Goal: Task Accomplishment & Management: Use online tool/utility

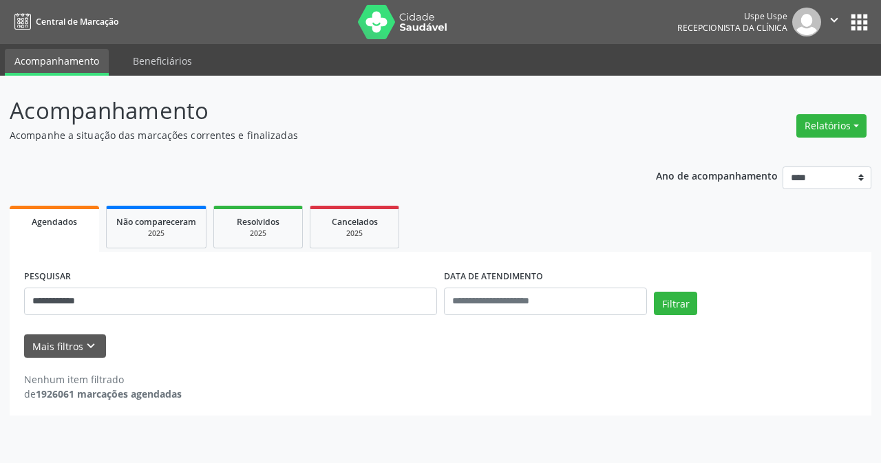
click at [838, 106] on div "Relatórios Agendamentos Procedimentos realizados" at bounding box center [832, 118] width 80 height 49
click at [834, 122] on button "Relatórios" at bounding box center [832, 125] width 70 height 23
click at [790, 152] on link "Agendamentos" at bounding box center [792, 155] width 148 height 19
select select "*"
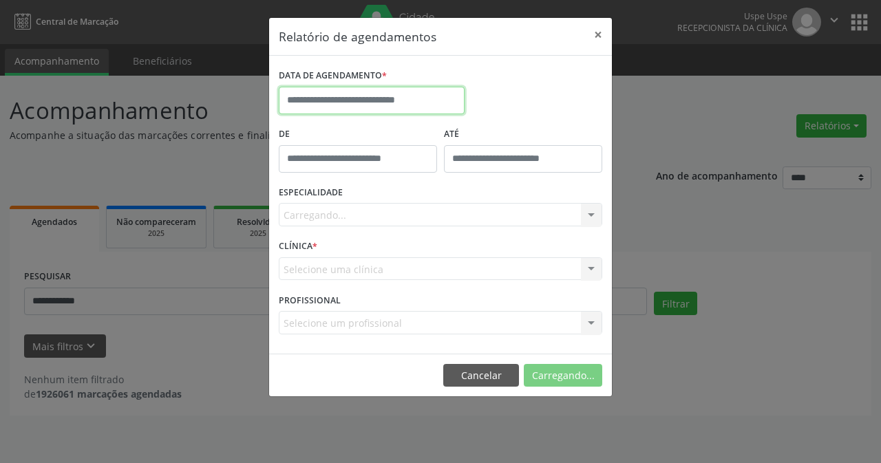
click at [421, 94] on input "text" at bounding box center [372, 101] width 186 height 28
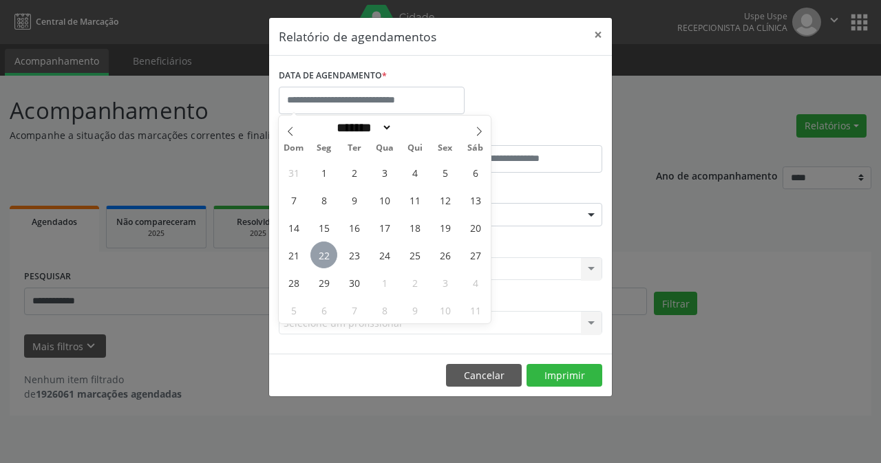
click at [320, 256] on span "22" at bounding box center [323, 255] width 27 height 27
type input "**********"
click at [323, 257] on span "22" at bounding box center [323, 255] width 27 height 27
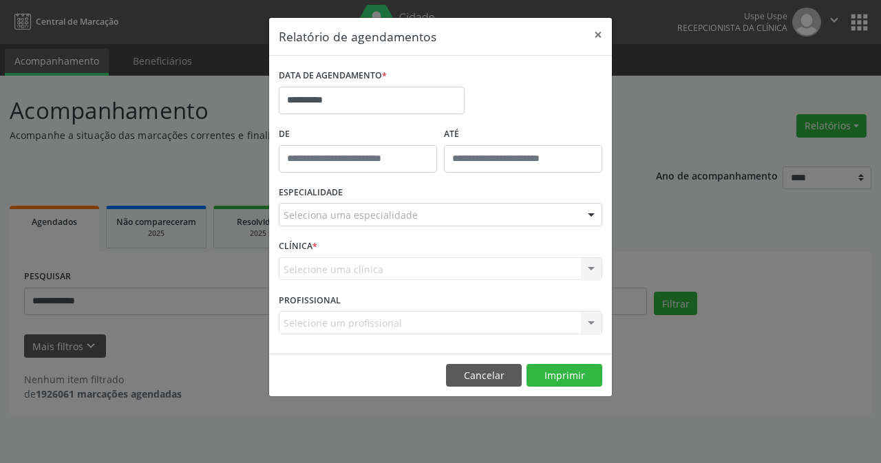
click at [567, 213] on div "Seleciona uma especialidade" at bounding box center [441, 214] width 324 height 23
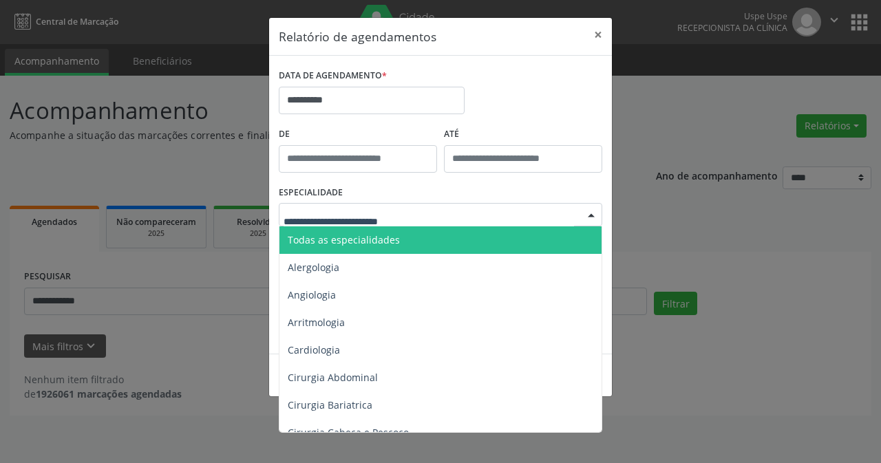
click at [465, 249] on span "Todas as especialidades" at bounding box center [442, 240] width 324 height 28
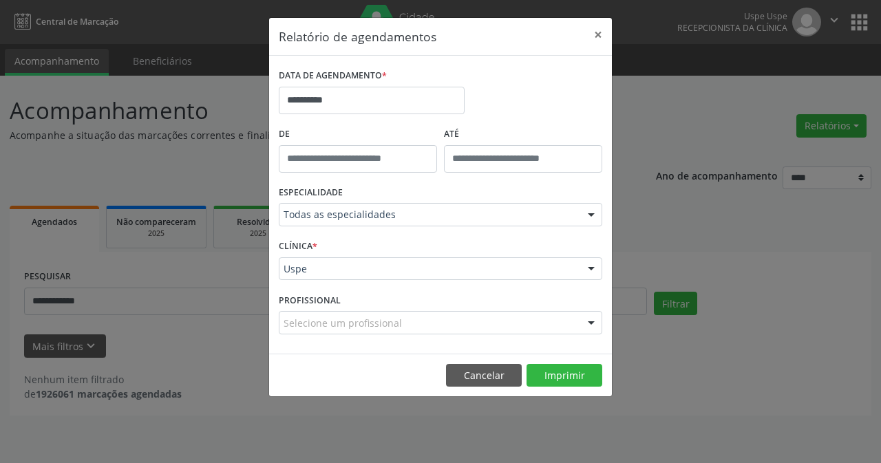
click at [512, 321] on div "Selecione um profissional" at bounding box center [441, 322] width 324 height 23
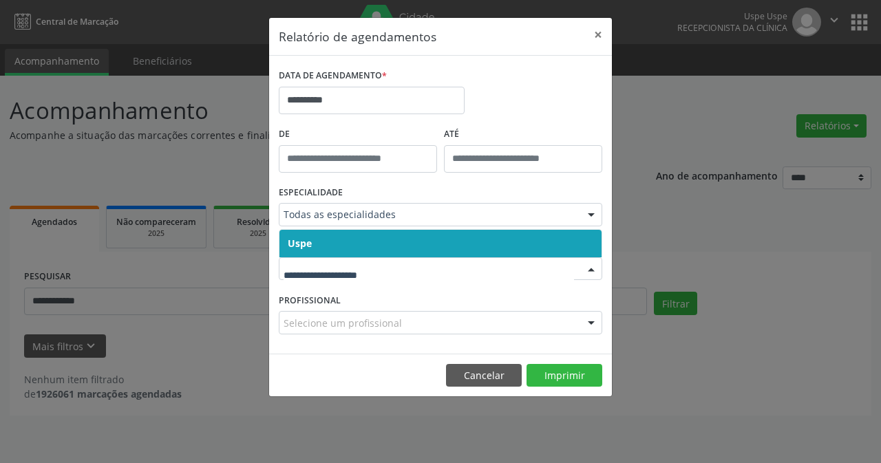
click at [401, 254] on span "Uspe" at bounding box center [441, 244] width 322 height 28
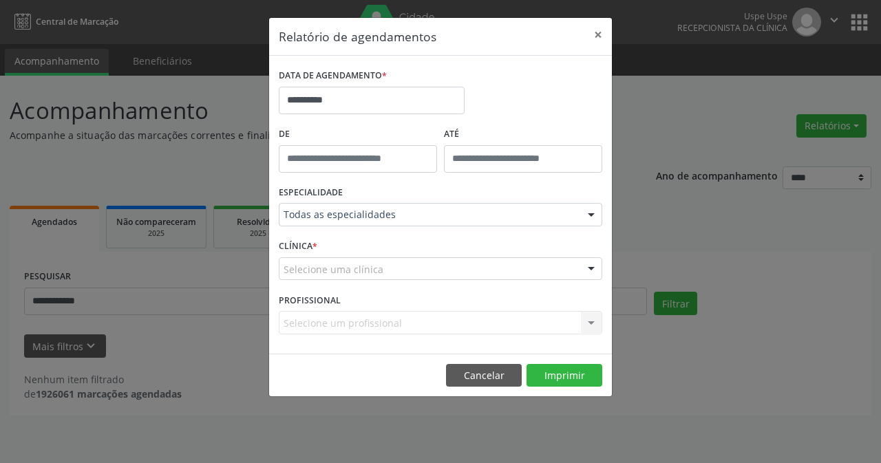
click at [388, 270] on div "Selecione uma clínica" at bounding box center [441, 268] width 324 height 23
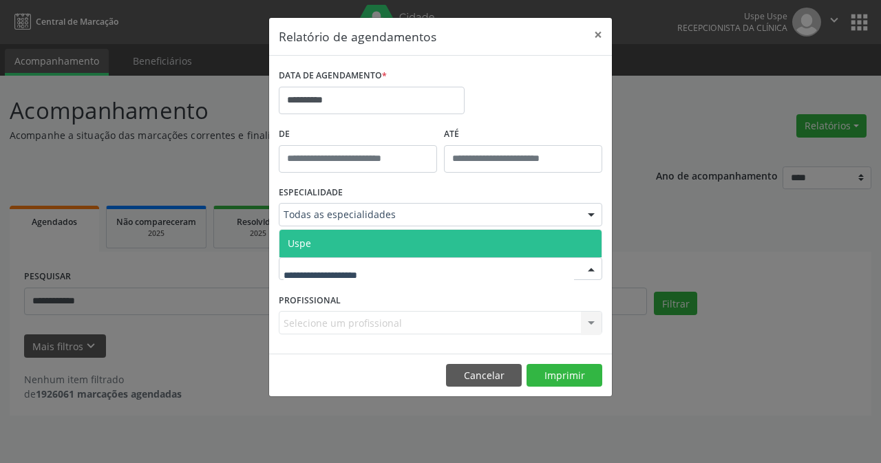
click at [388, 251] on span "Uspe" at bounding box center [441, 244] width 322 height 28
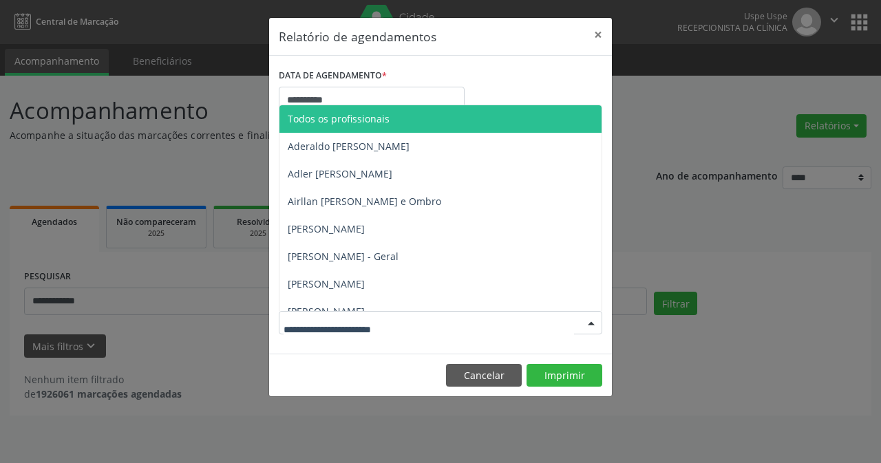
click at [339, 127] on span "Todos os profissionais" at bounding box center [470, 119] width 380 height 28
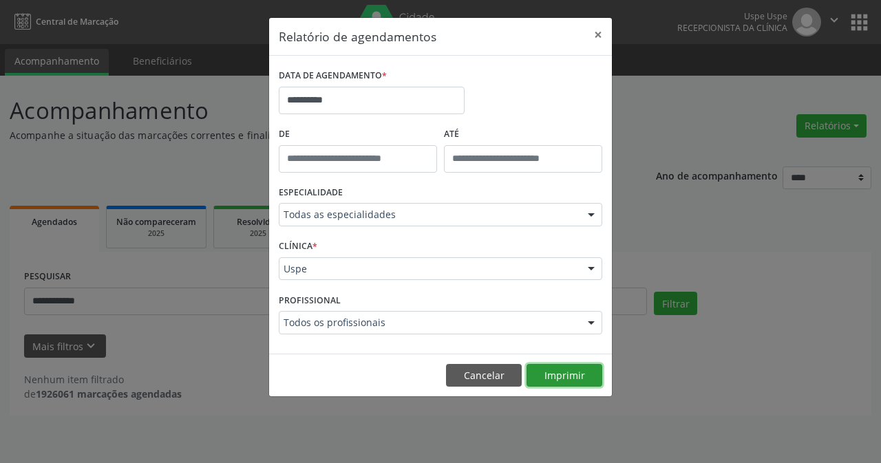
click at [569, 379] on button "Imprimir" at bounding box center [565, 375] width 76 height 23
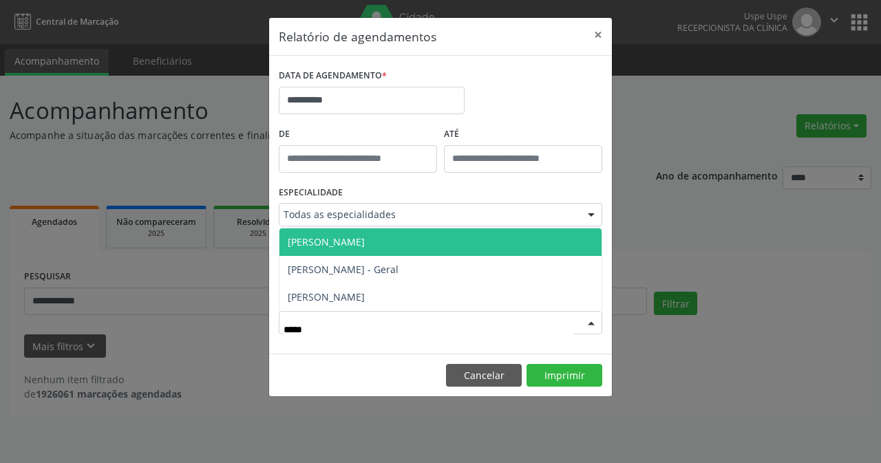
type input "******"
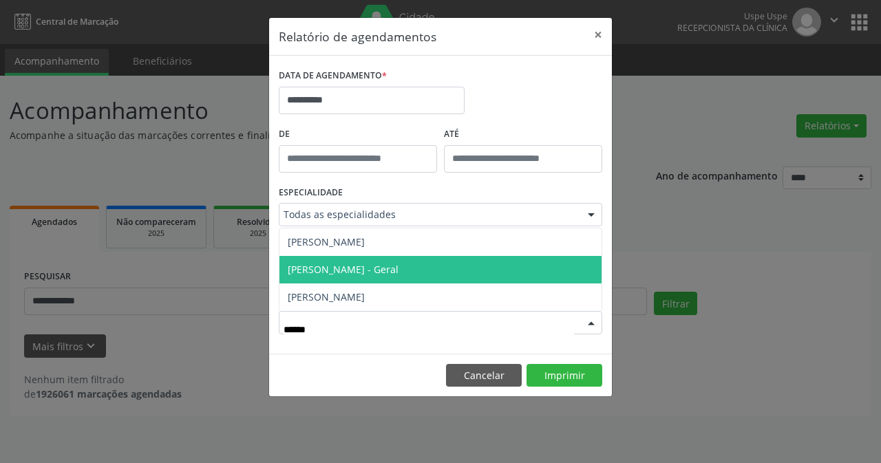
click at [328, 280] on span "[PERSON_NAME] - Geral" at bounding box center [441, 270] width 322 height 28
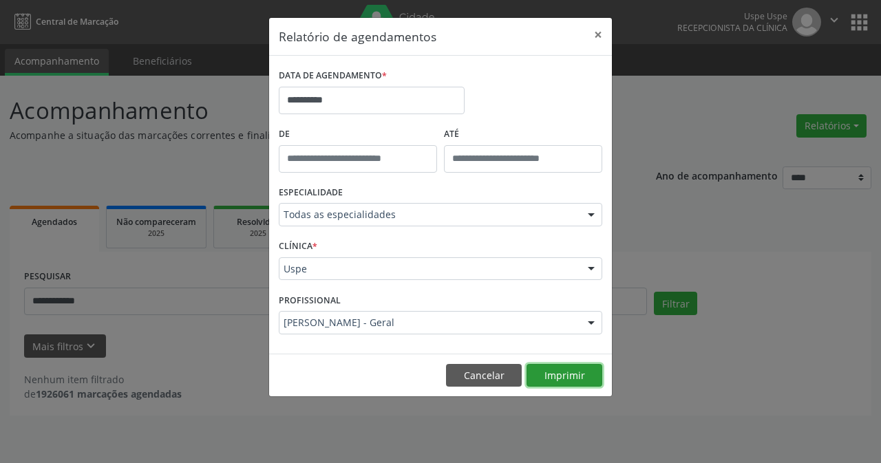
click at [556, 382] on button "Imprimir" at bounding box center [565, 375] width 76 height 23
